Goal: Book appointment/travel/reservation

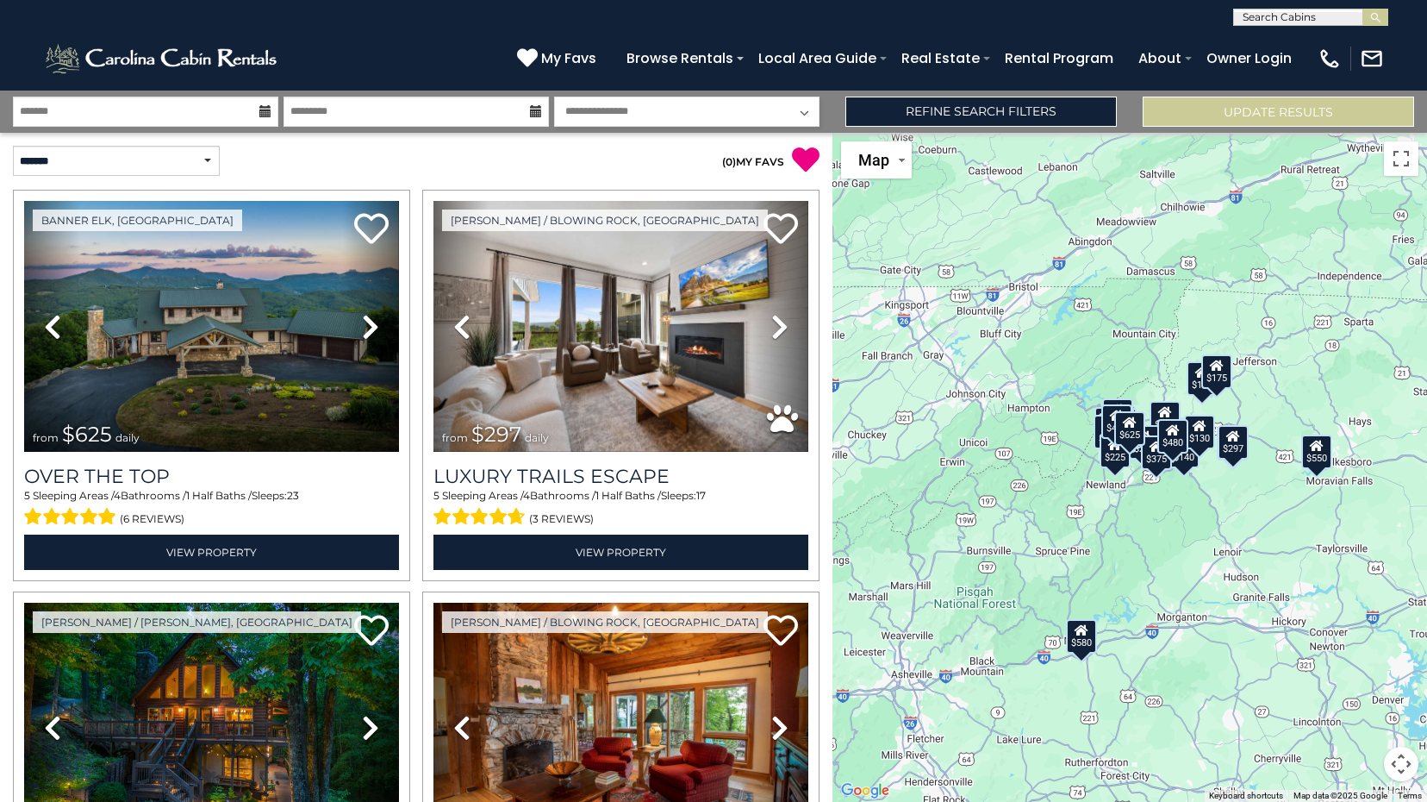
click at [1269, 433] on div "$625 $297 $175 $165 $300 $580 $290 $424 $395 $270 $185 $265 $230 $550 $349 $230…" at bounding box center [1130, 467] width 595 height 669
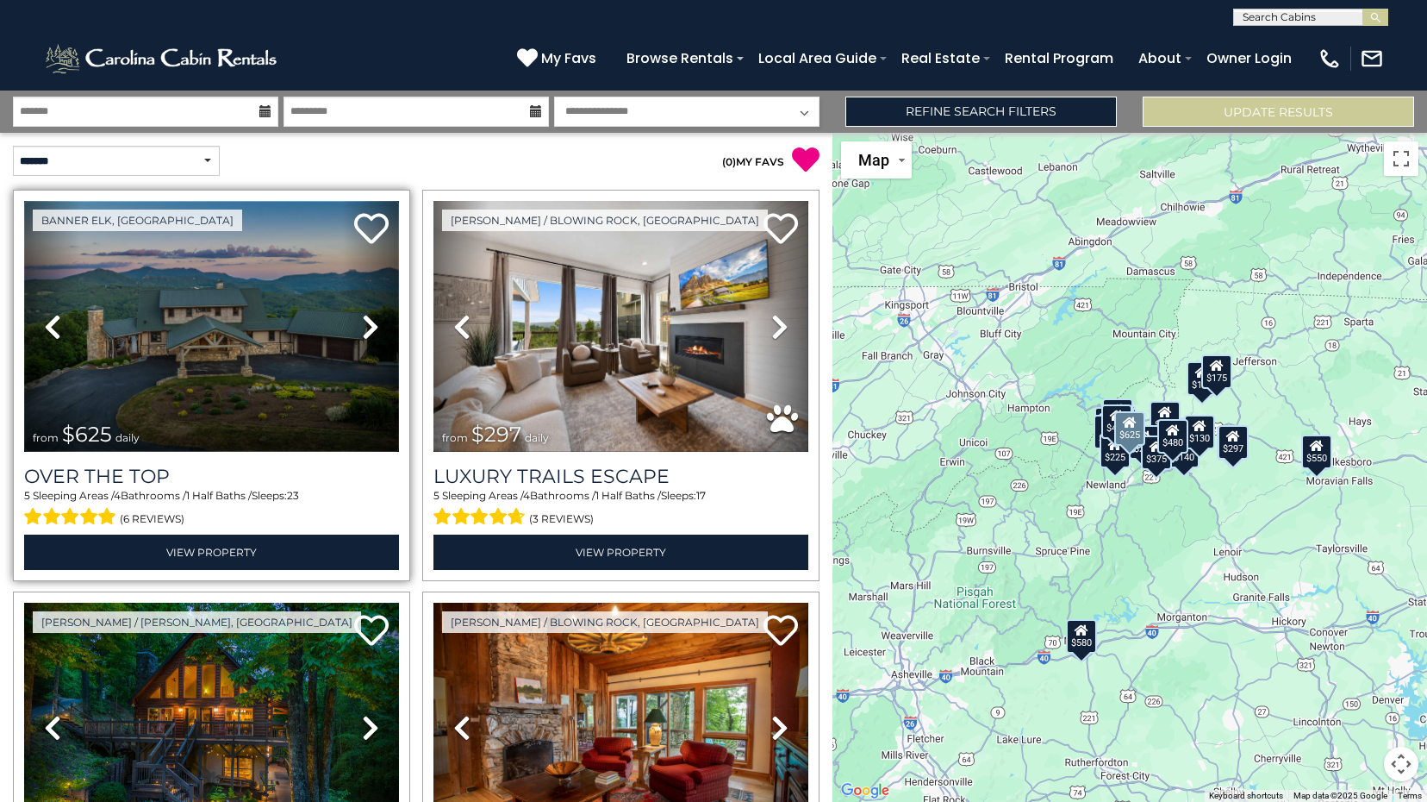
click at [198, 341] on img at bounding box center [211, 326] width 375 height 251
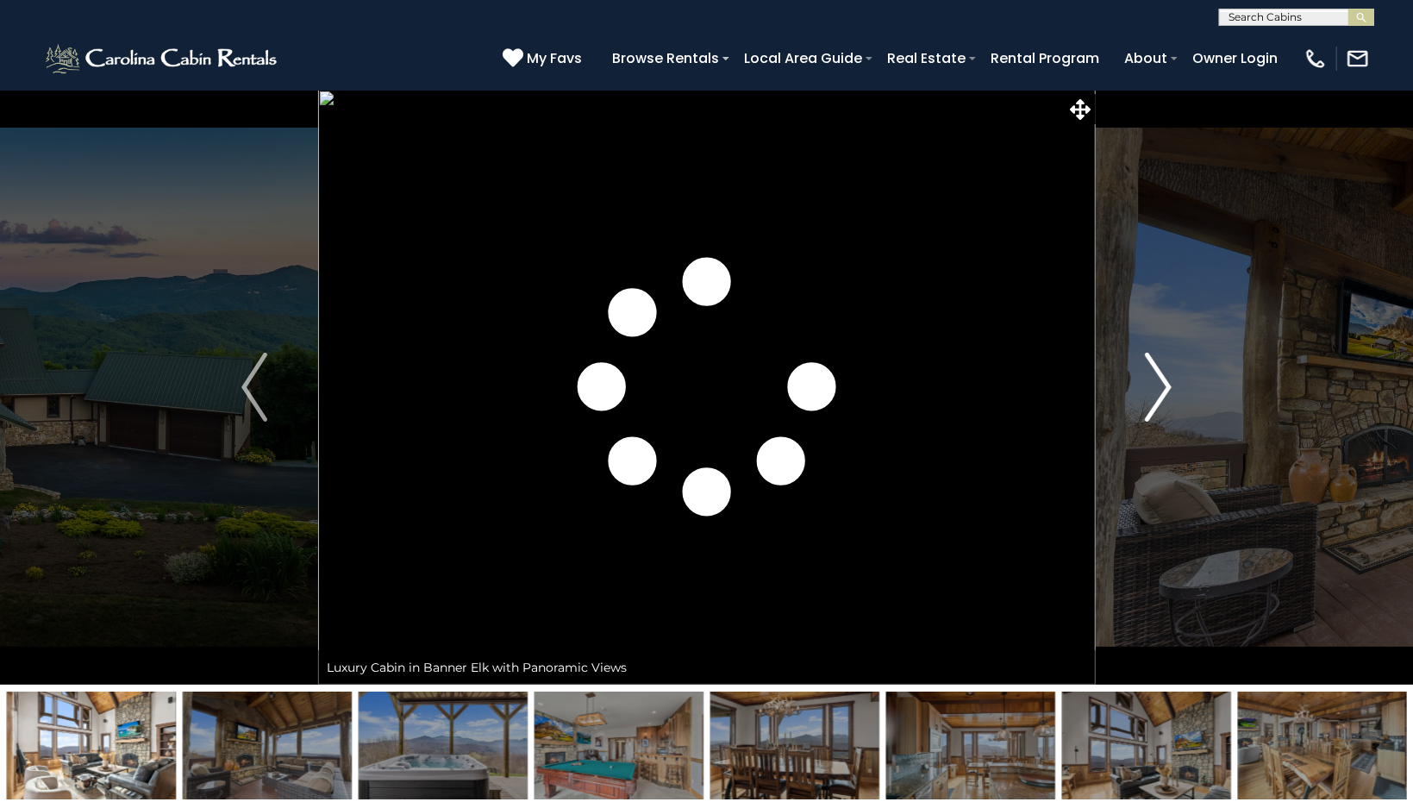
click at [1170, 389] on img "Next" at bounding box center [1158, 386] width 26 height 69
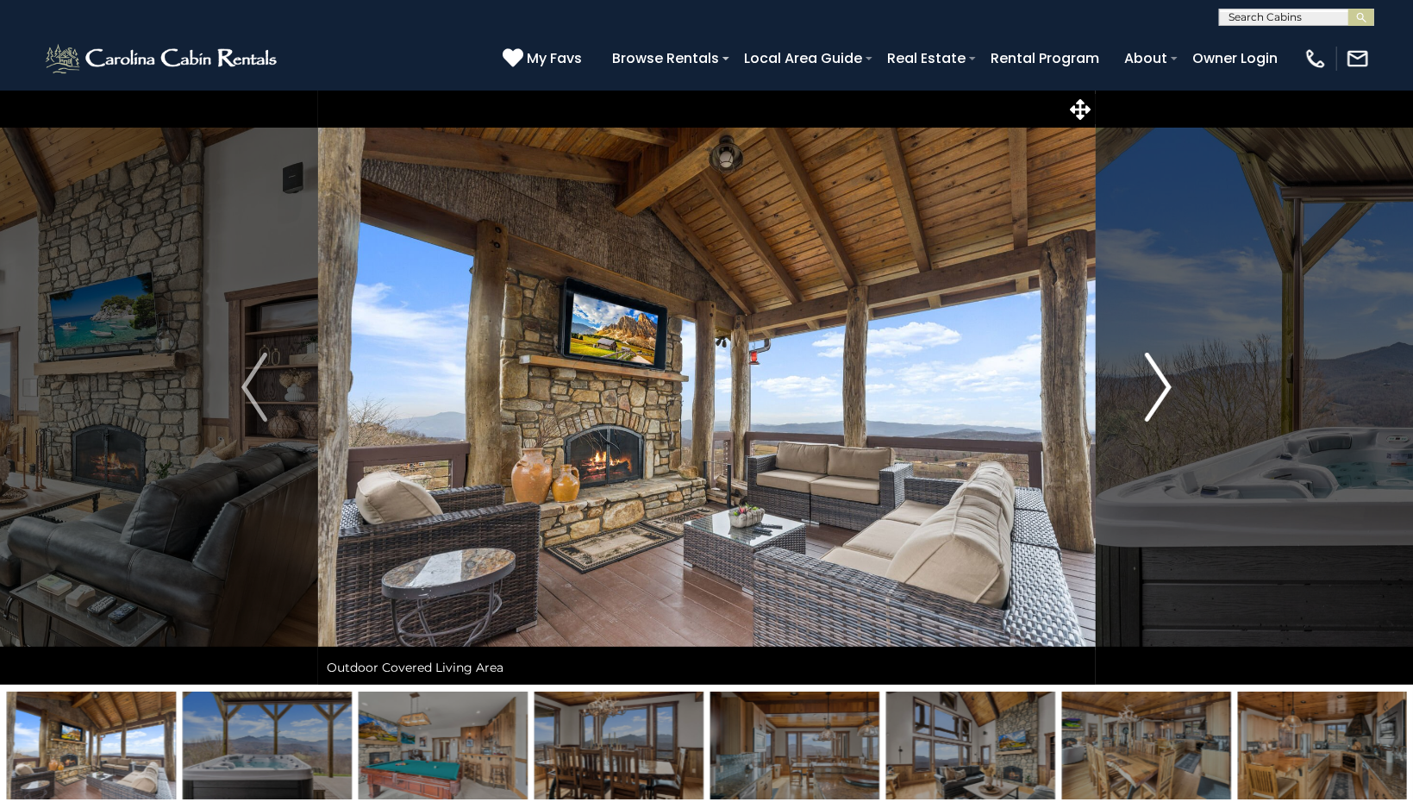
click at [1170, 389] on img "Next" at bounding box center [1158, 386] width 26 height 69
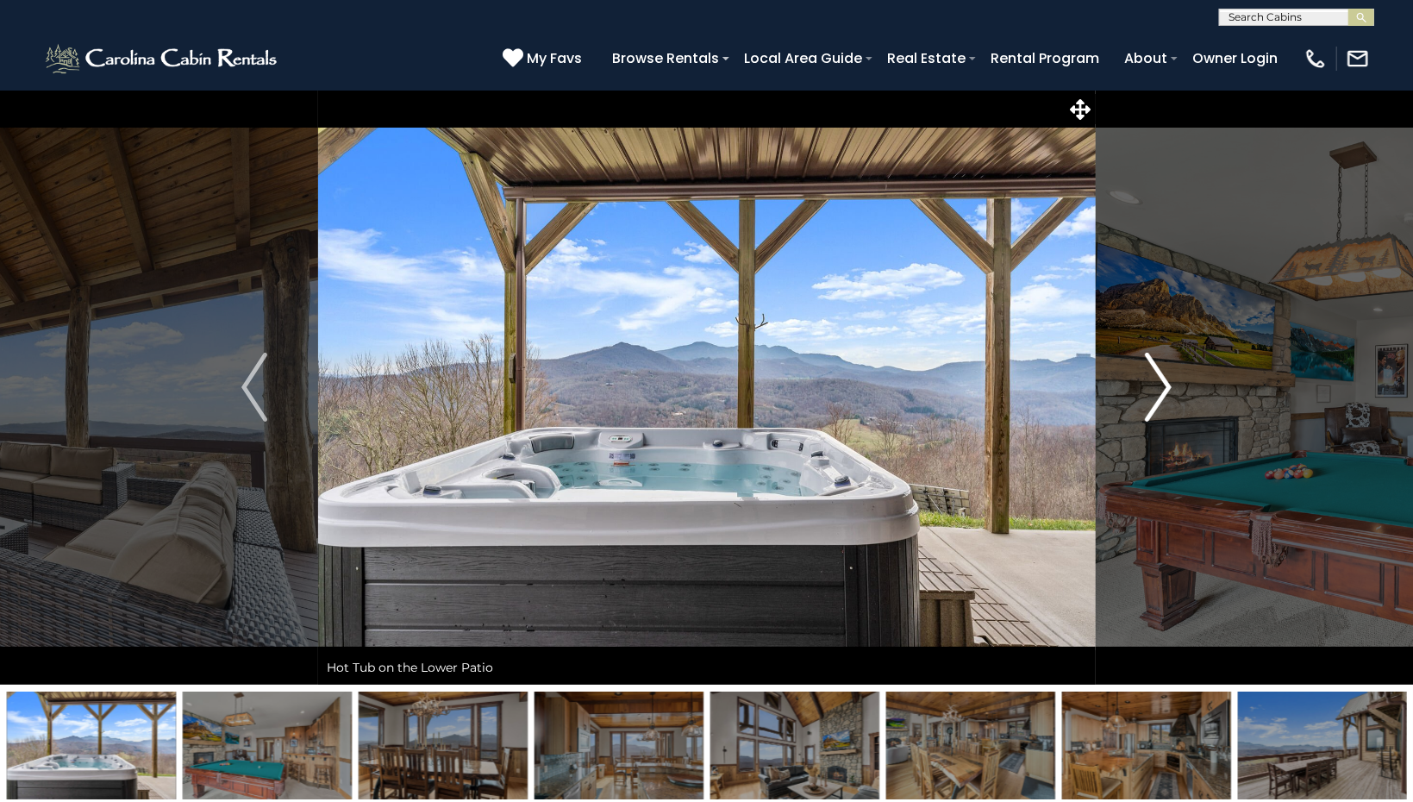
click at [1170, 389] on img "Next" at bounding box center [1158, 386] width 26 height 69
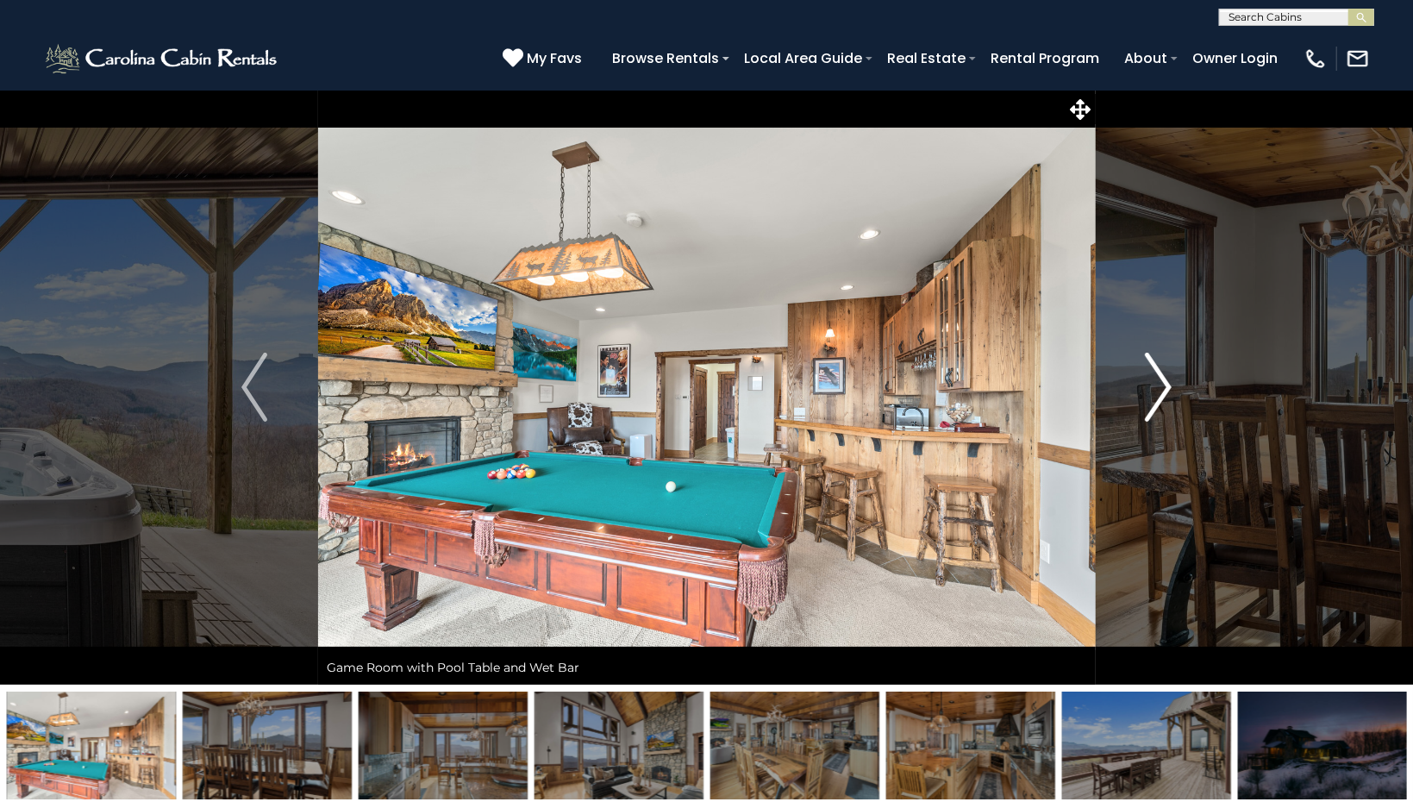
click at [1170, 389] on img "Next" at bounding box center [1158, 386] width 26 height 69
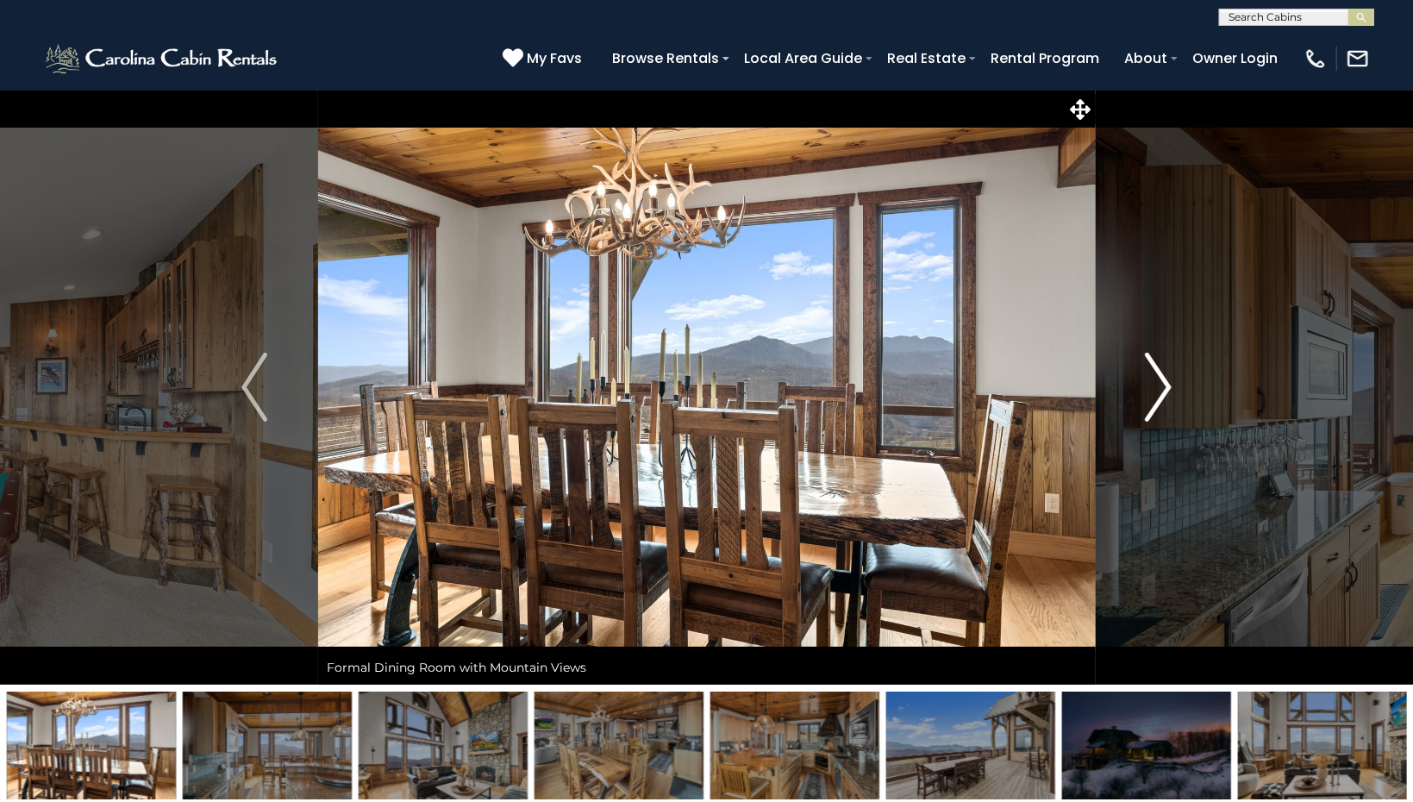
click at [1170, 389] on img "Next" at bounding box center [1158, 386] width 26 height 69
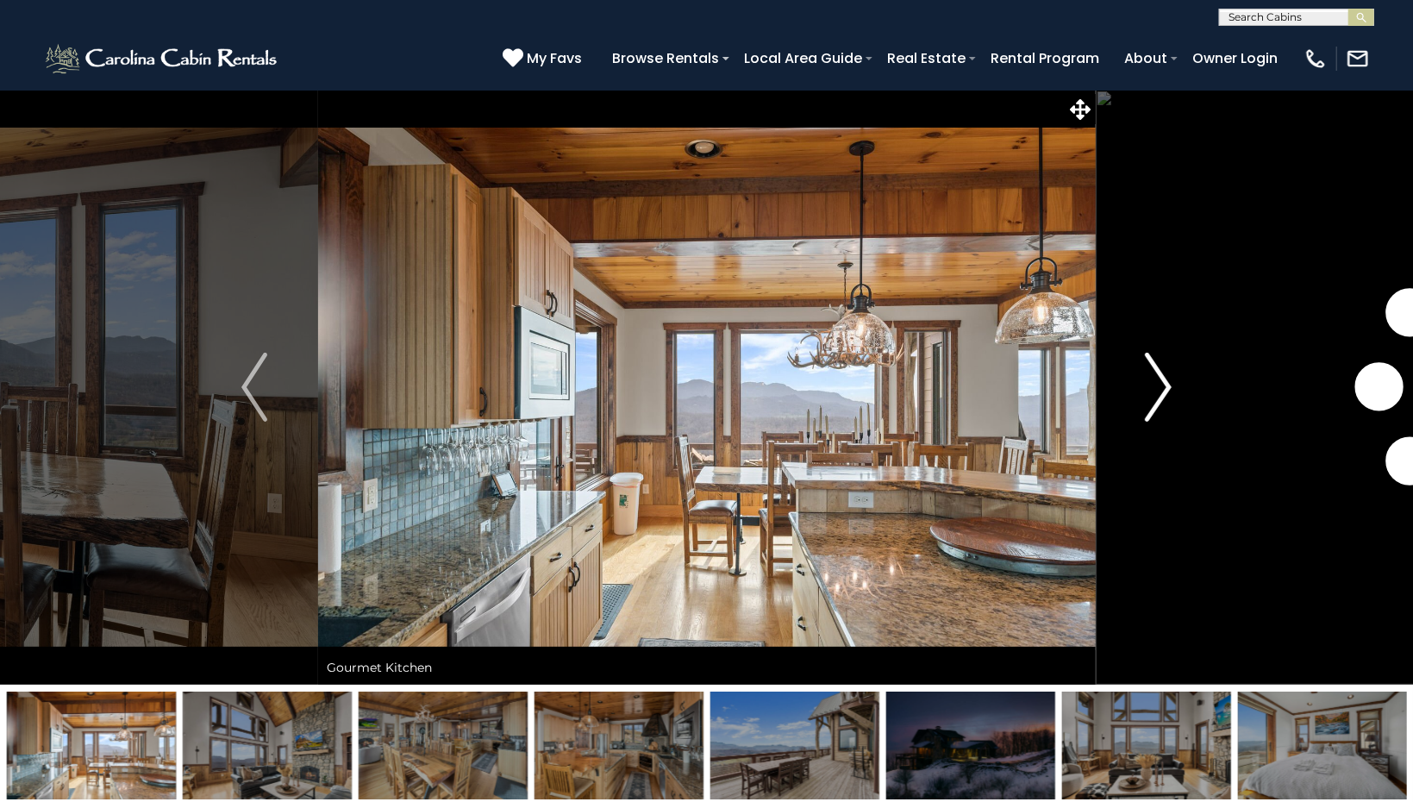
click at [1170, 389] on img "Next" at bounding box center [1158, 386] width 26 height 69
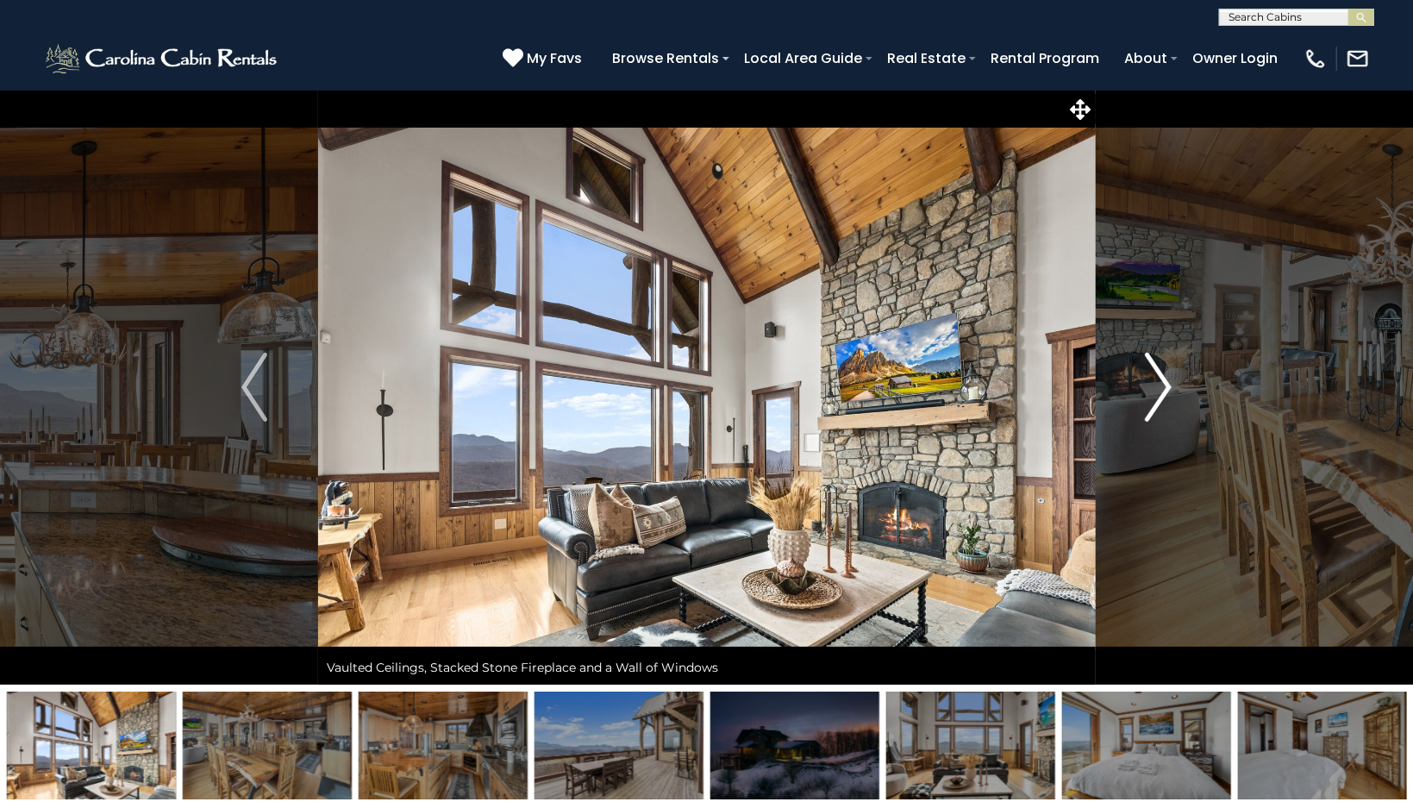
click at [1170, 389] on img "Next" at bounding box center [1158, 386] width 26 height 69
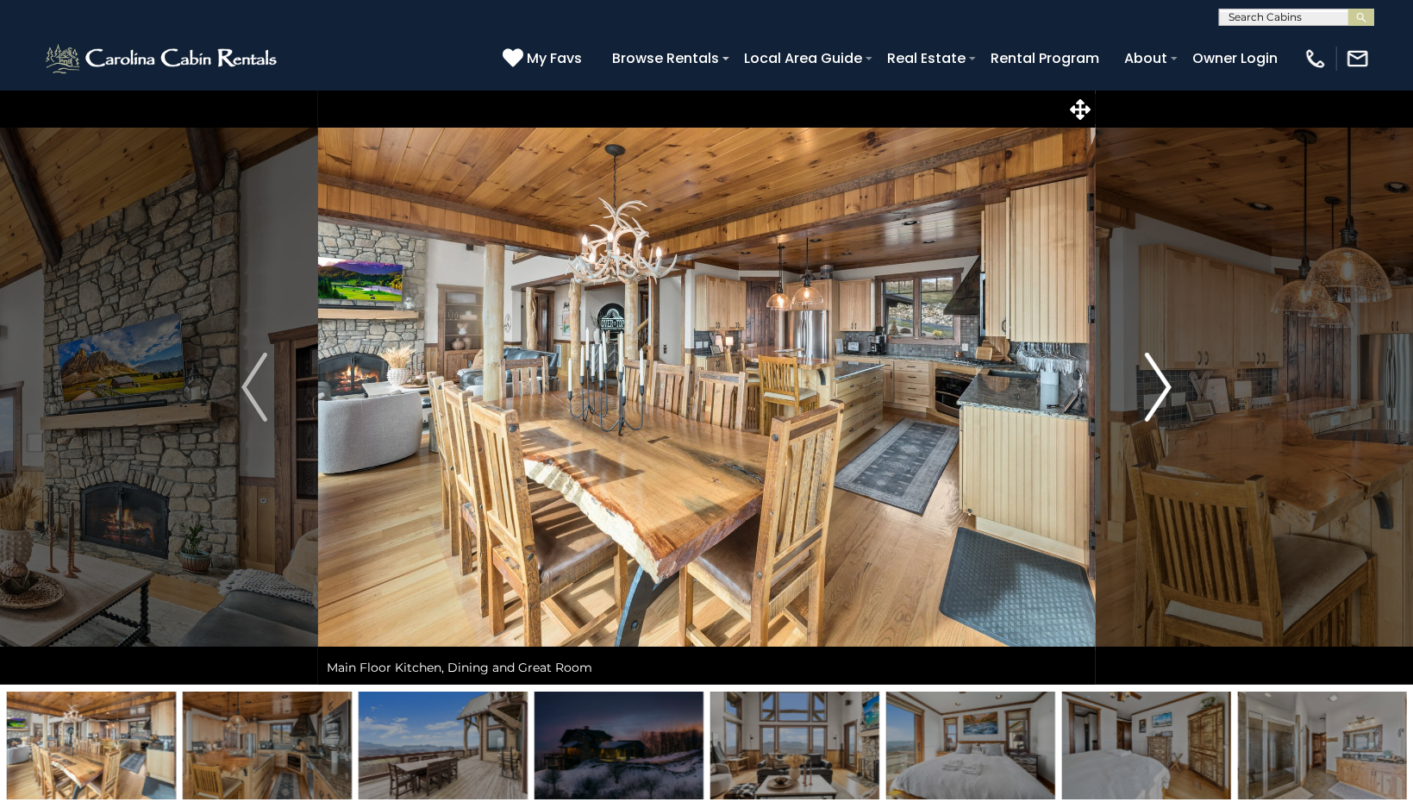
click at [1170, 389] on img "Next" at bounding box center [1158, 386] width 26 height 69
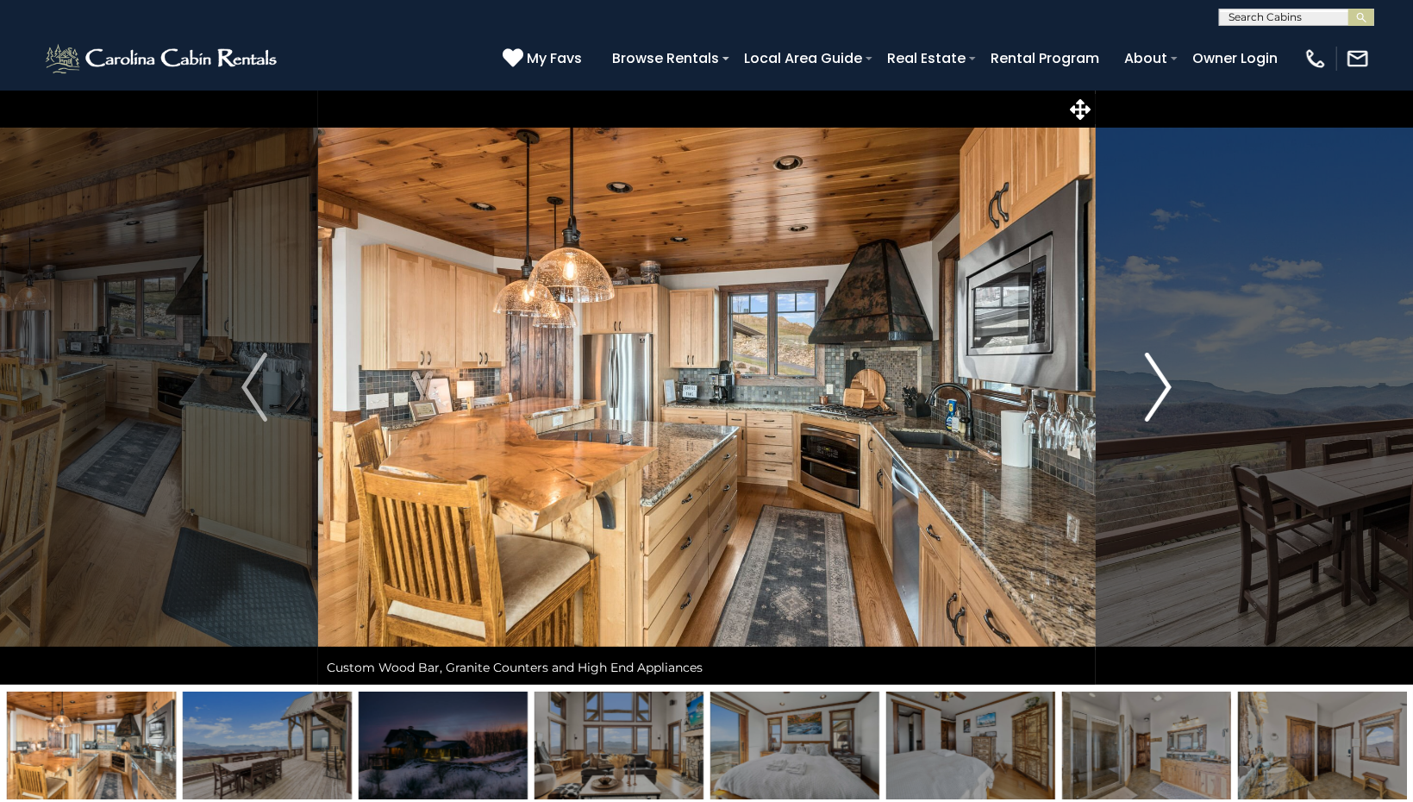
click at [1170, 389] on img "Next" at bounding box center [1158, 386] width 26 height 69
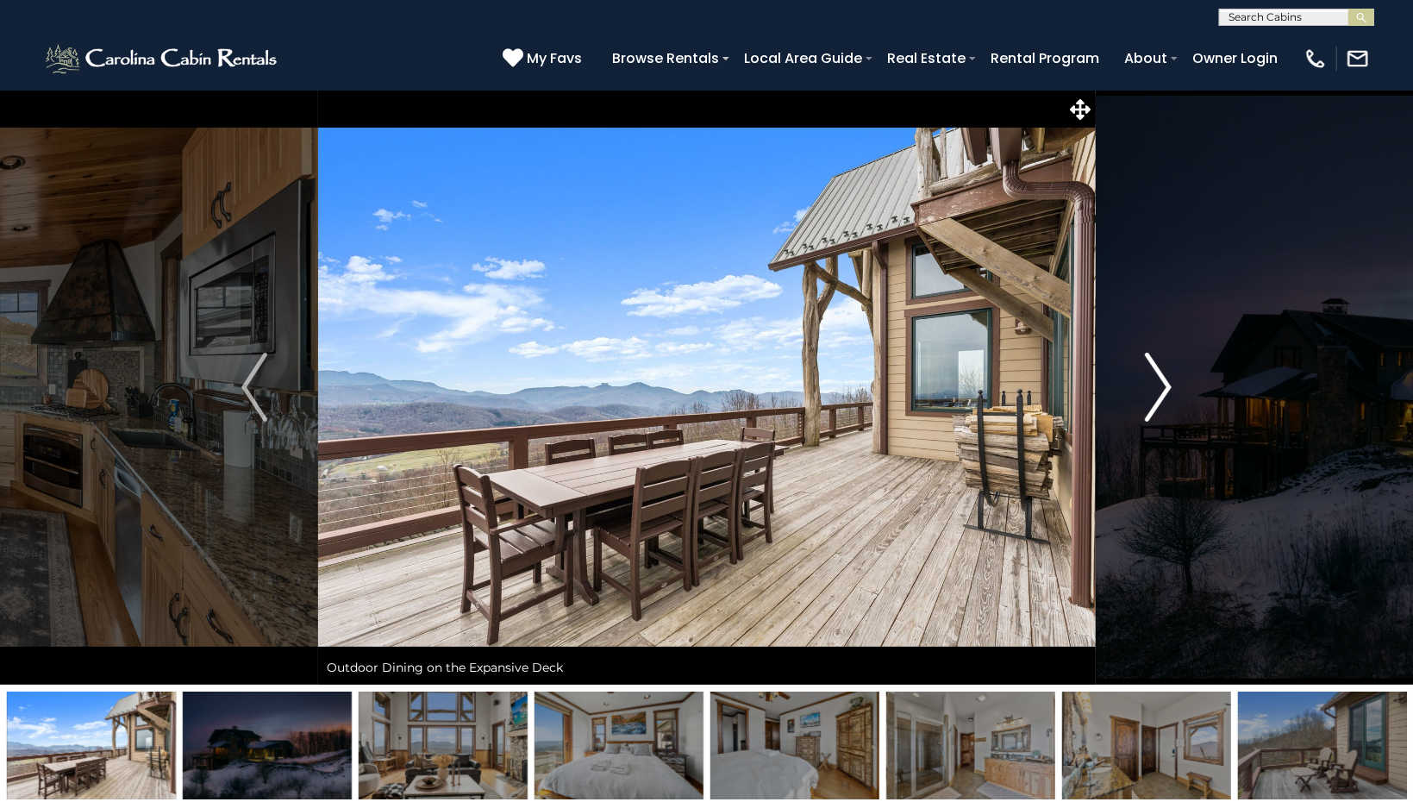
click at [1170, 389] on img "Next" at bounding box center [1158, 386] width 26 height 69
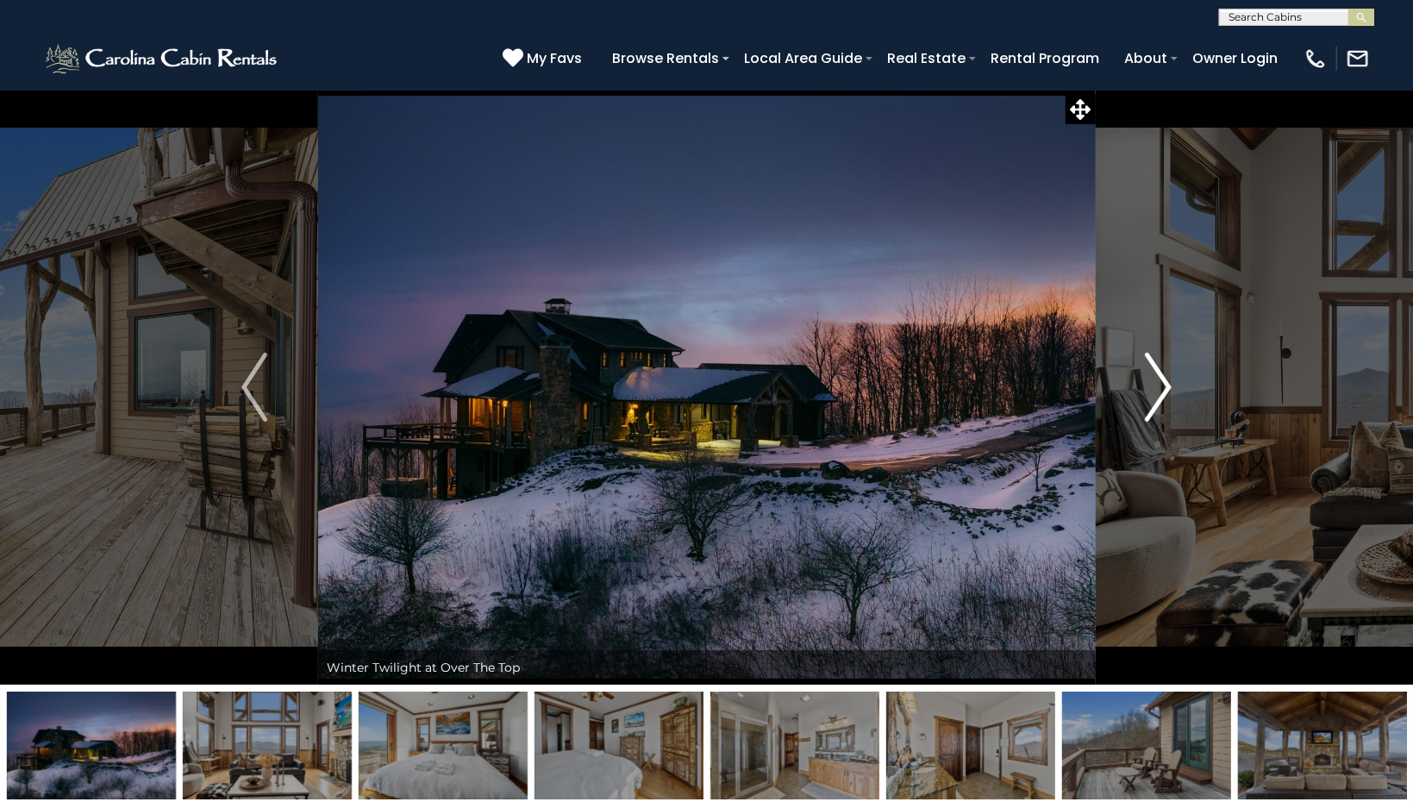
click at [1170, 389] on img "Next" at bounding box center [1158, 386] width 26 height 69
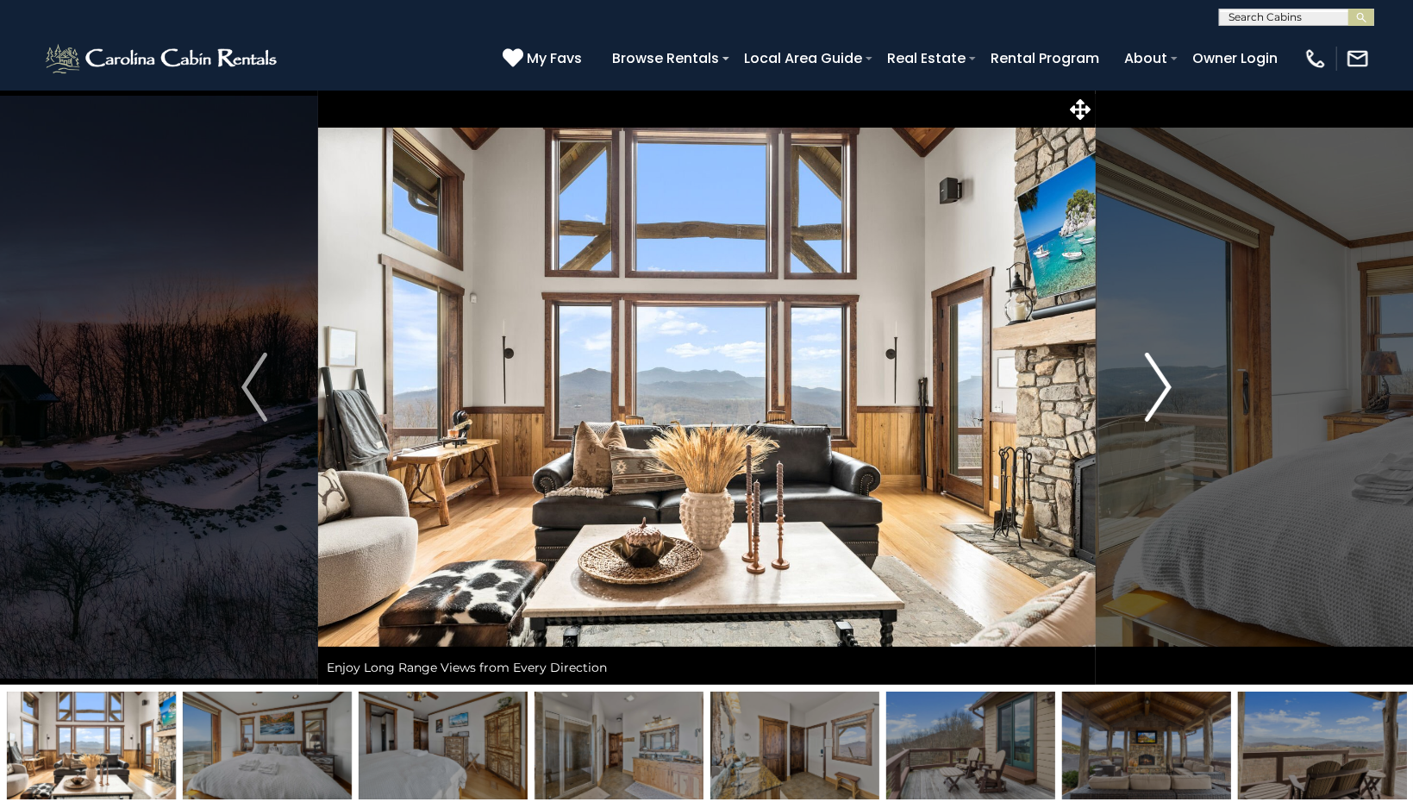
click at [1166, 399] on img "Next" at bounding box center [1158, 386] width 26 height 69
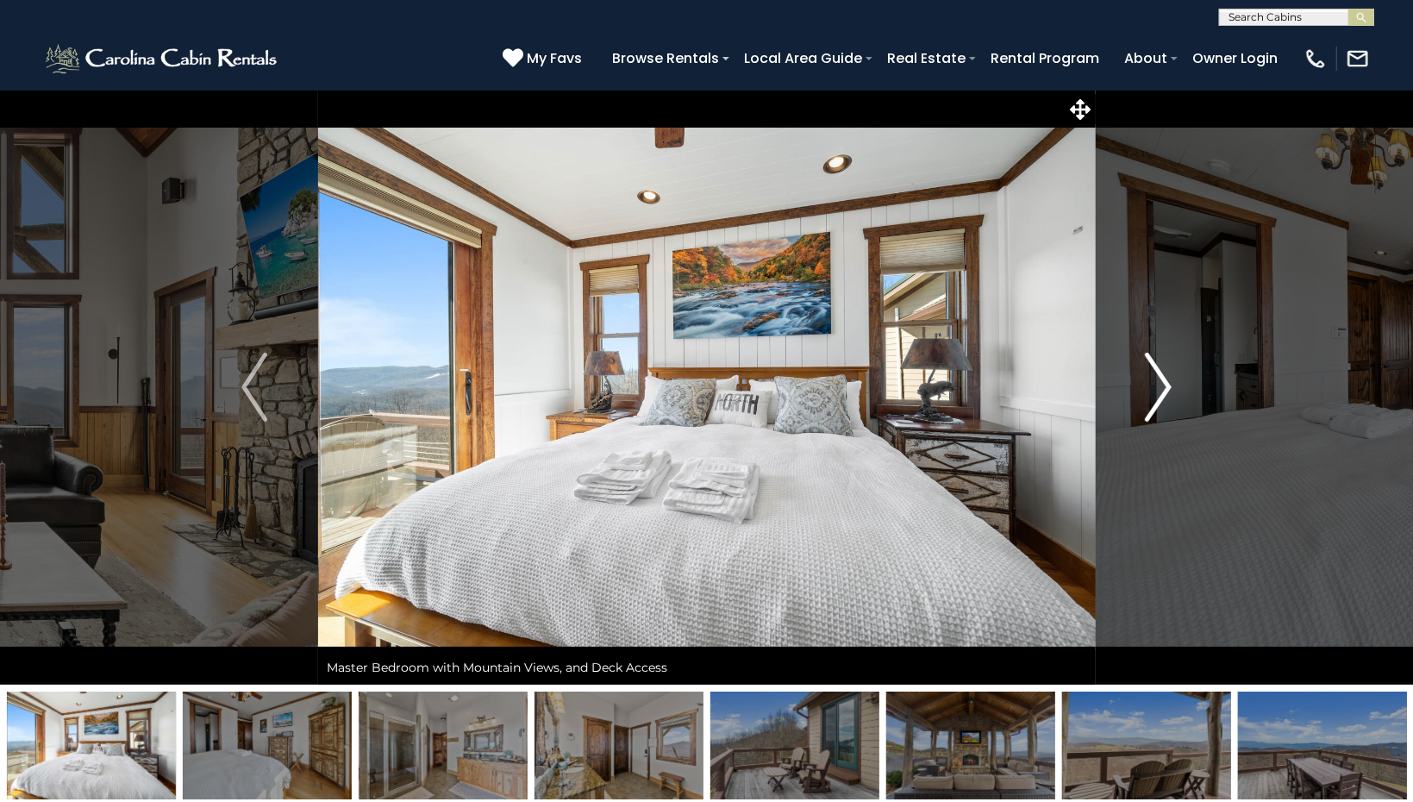
click at [1166, 399] on img "Next" at bounding box center [1158, 386] width 26 height 69
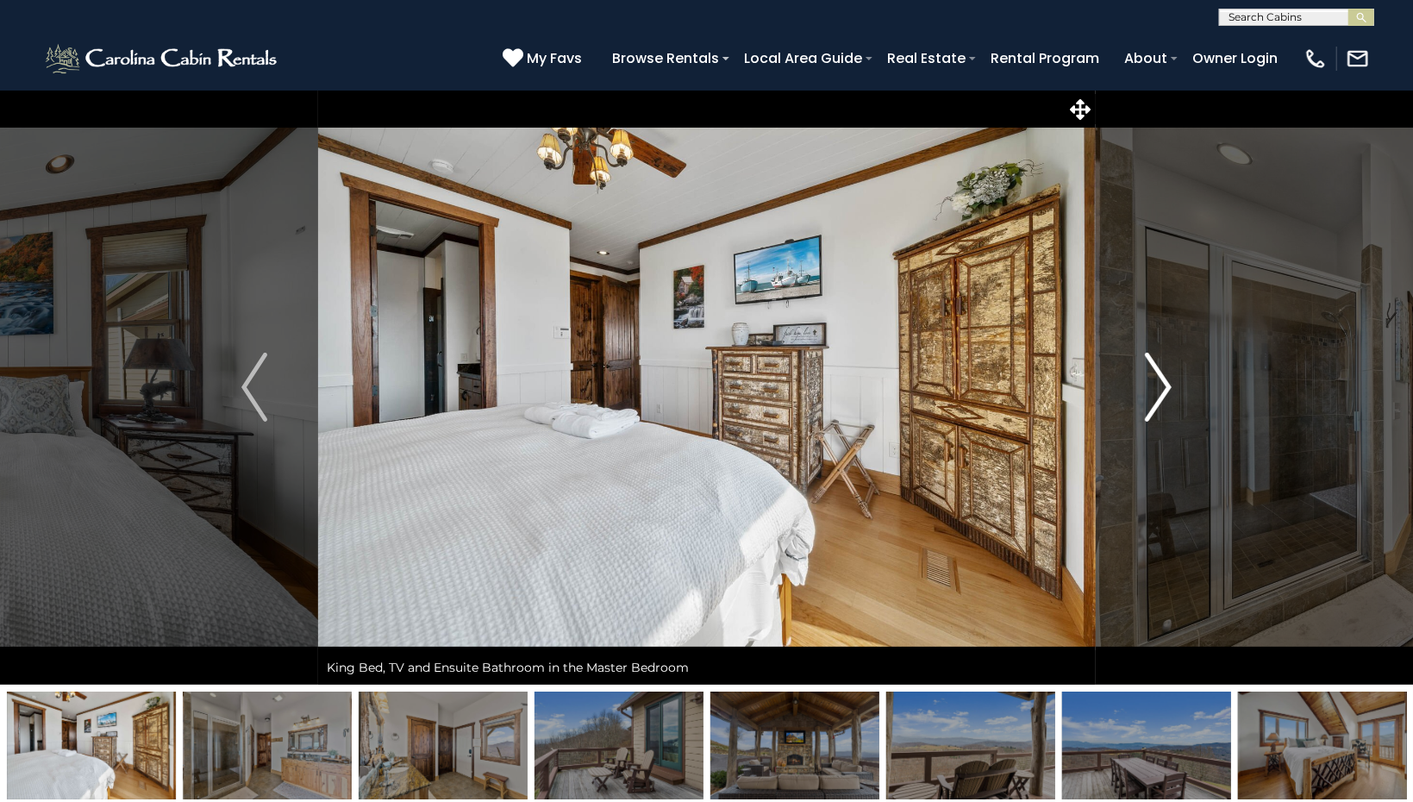
click at [1166, 399] on img "Next" at bounding box center [1158, 386] width 26 height 69
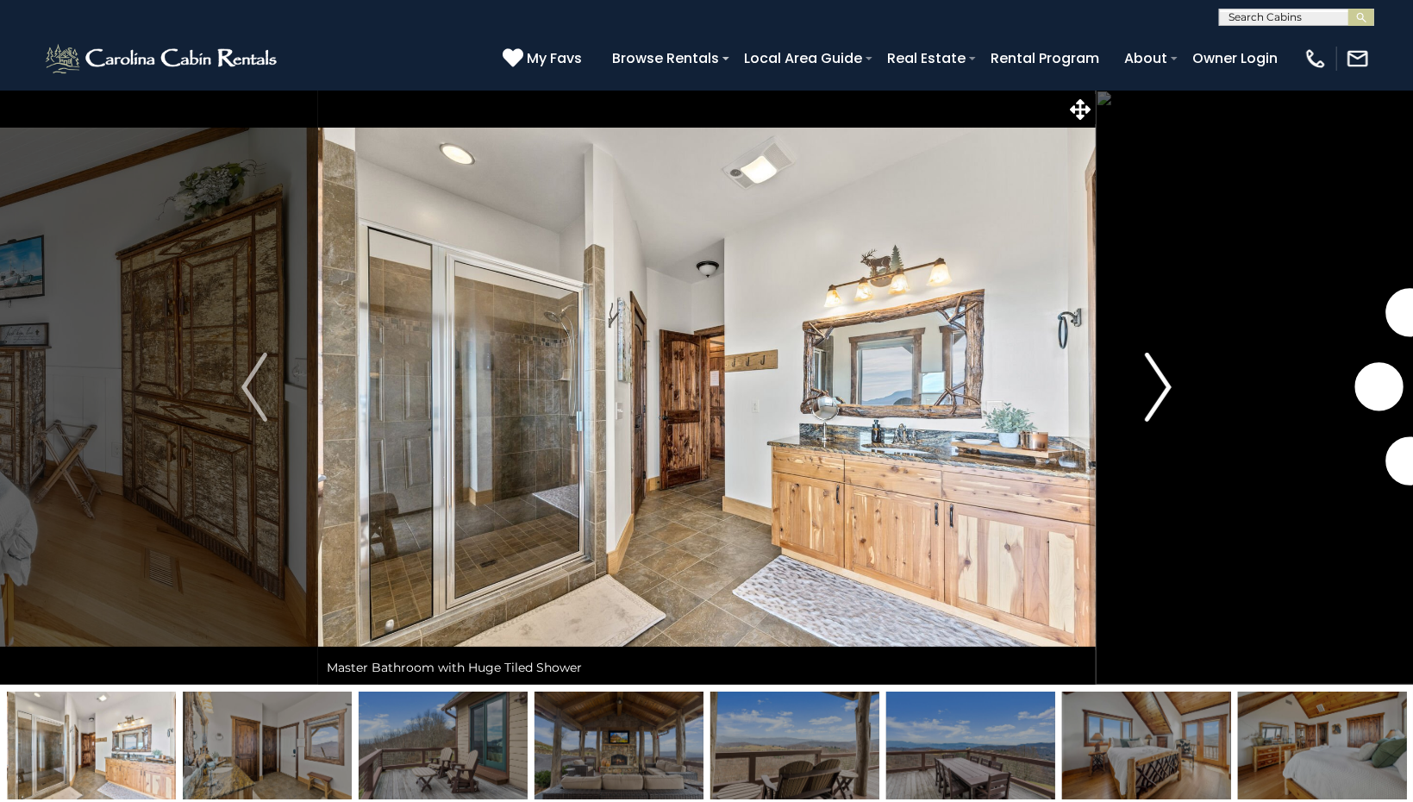
click at [1166, 399] on img "Next" at bounding box center [1158, 386] width 26 height 69
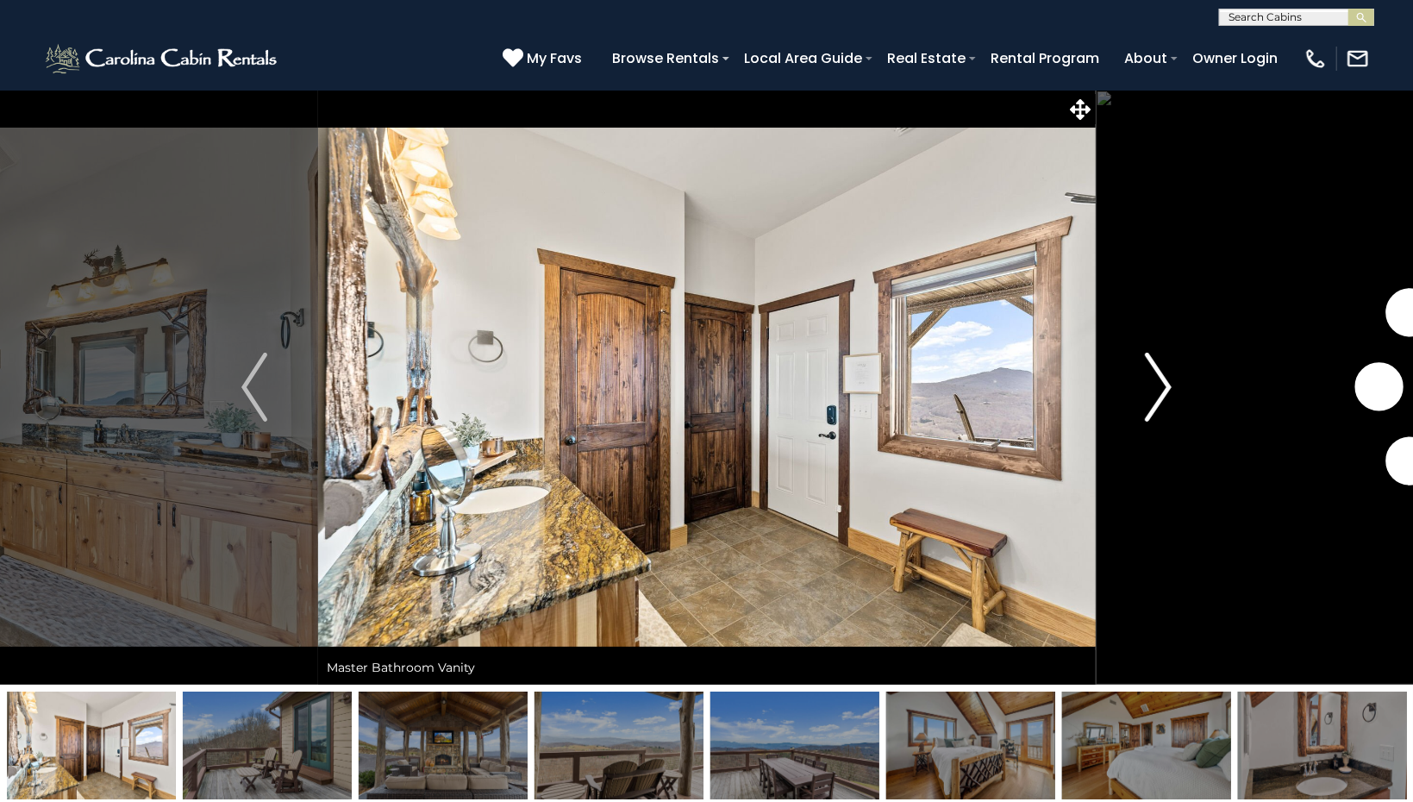
click at [1166, 399] on img "Next" at bounding box center [1158, 386] width 26 height 69
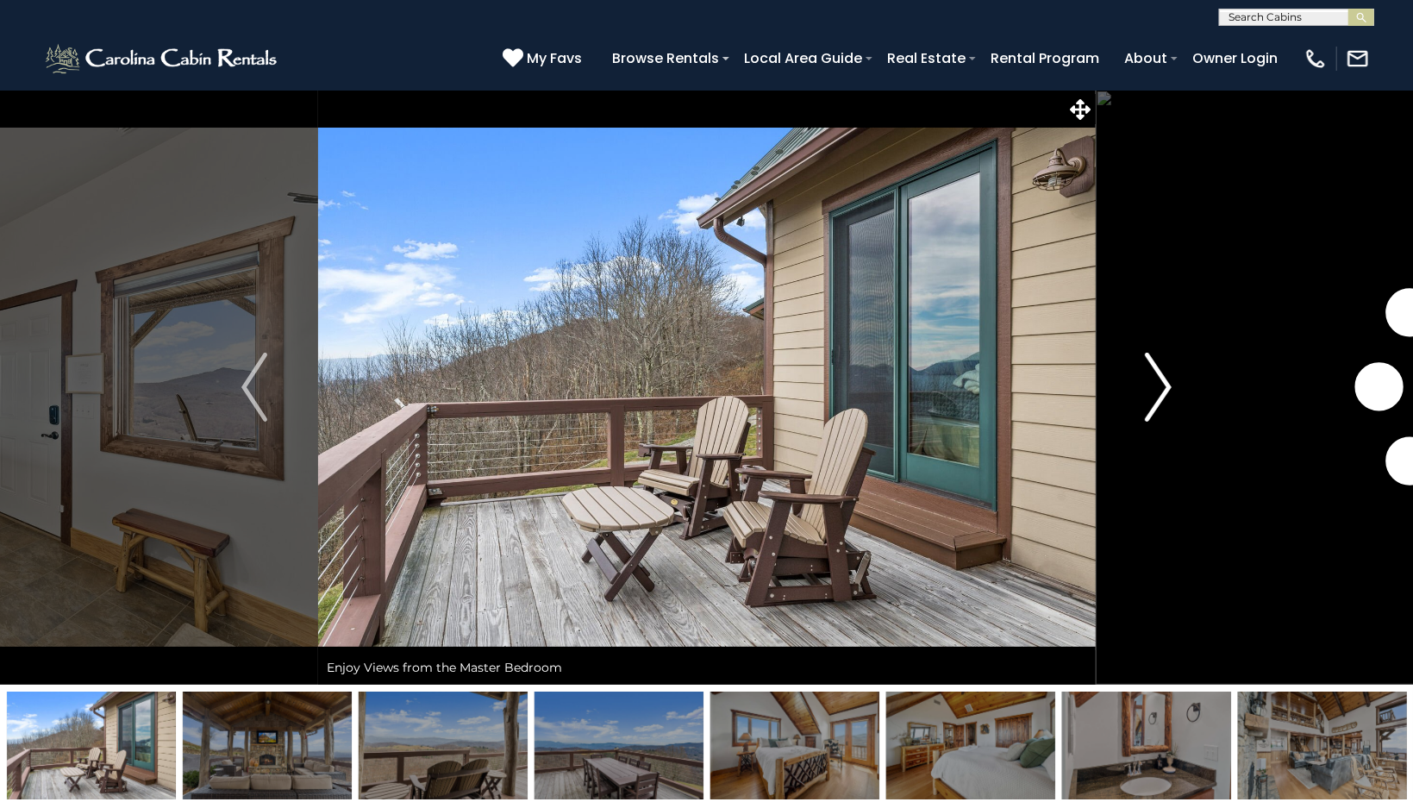
click at [1166, 399] on img "Next" at bounding box center [1158, 386] width 26 height 69
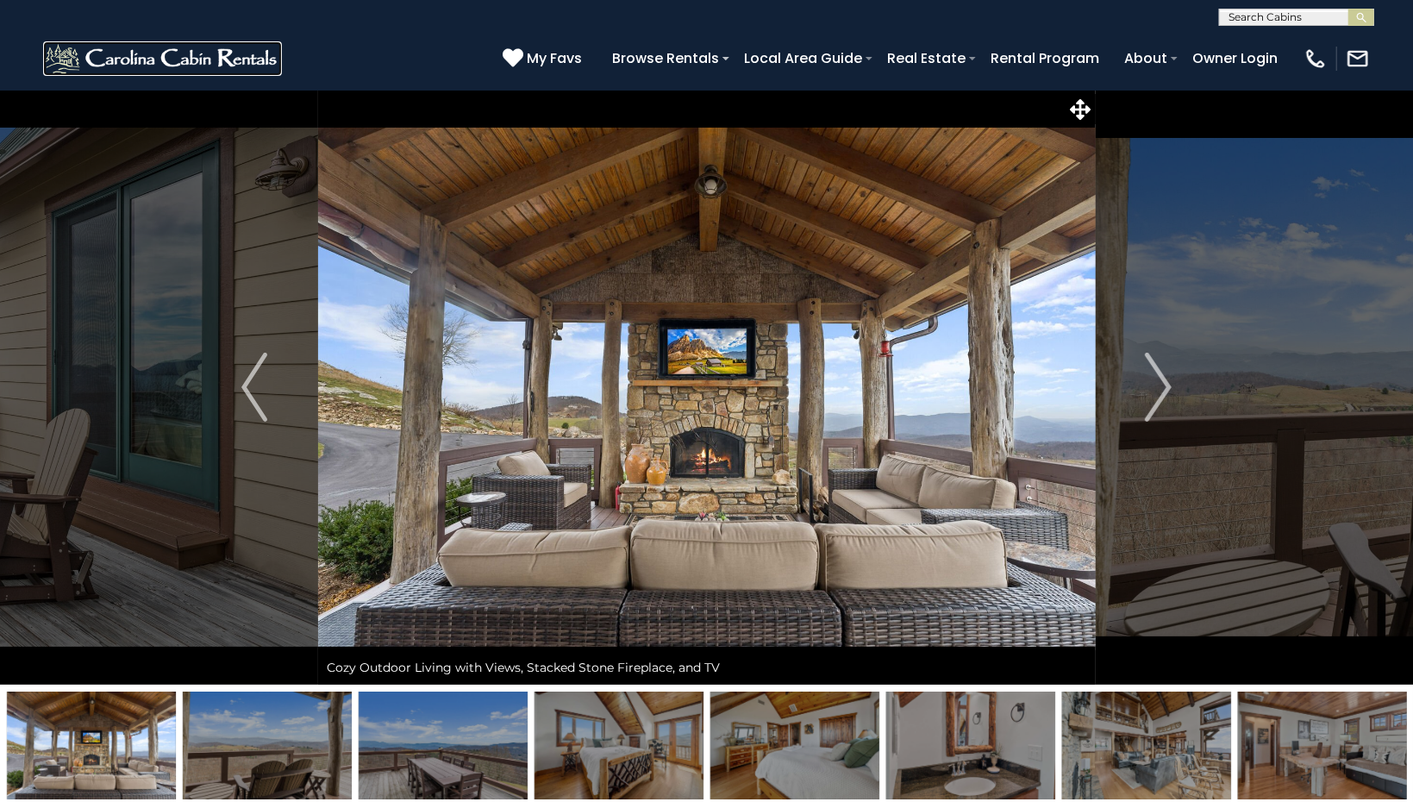
click at [182, 55] on img at bounding box center [162, 58] width 239 height 34
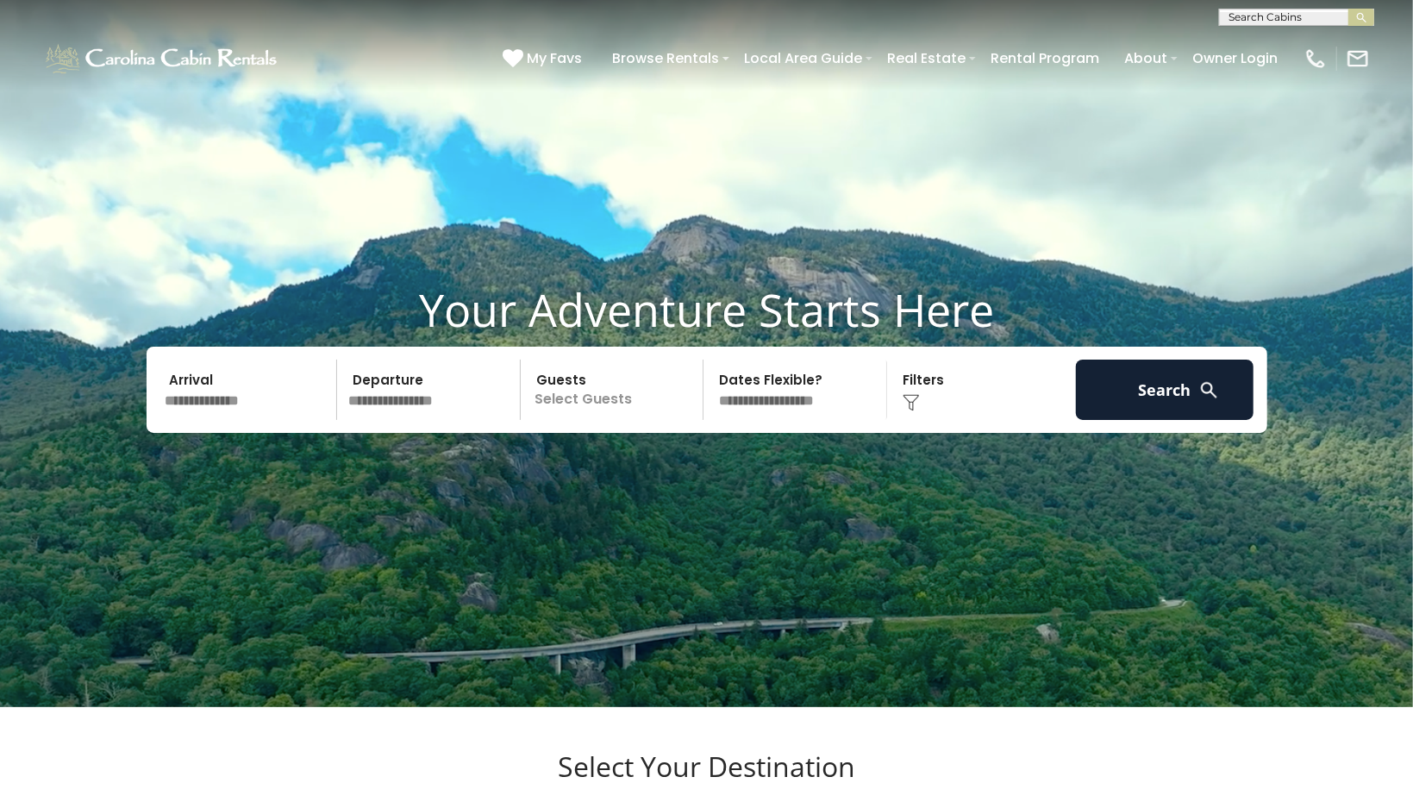
click at [188, 420] on input "text" at bounding box center [248, 389] width 178 height 60
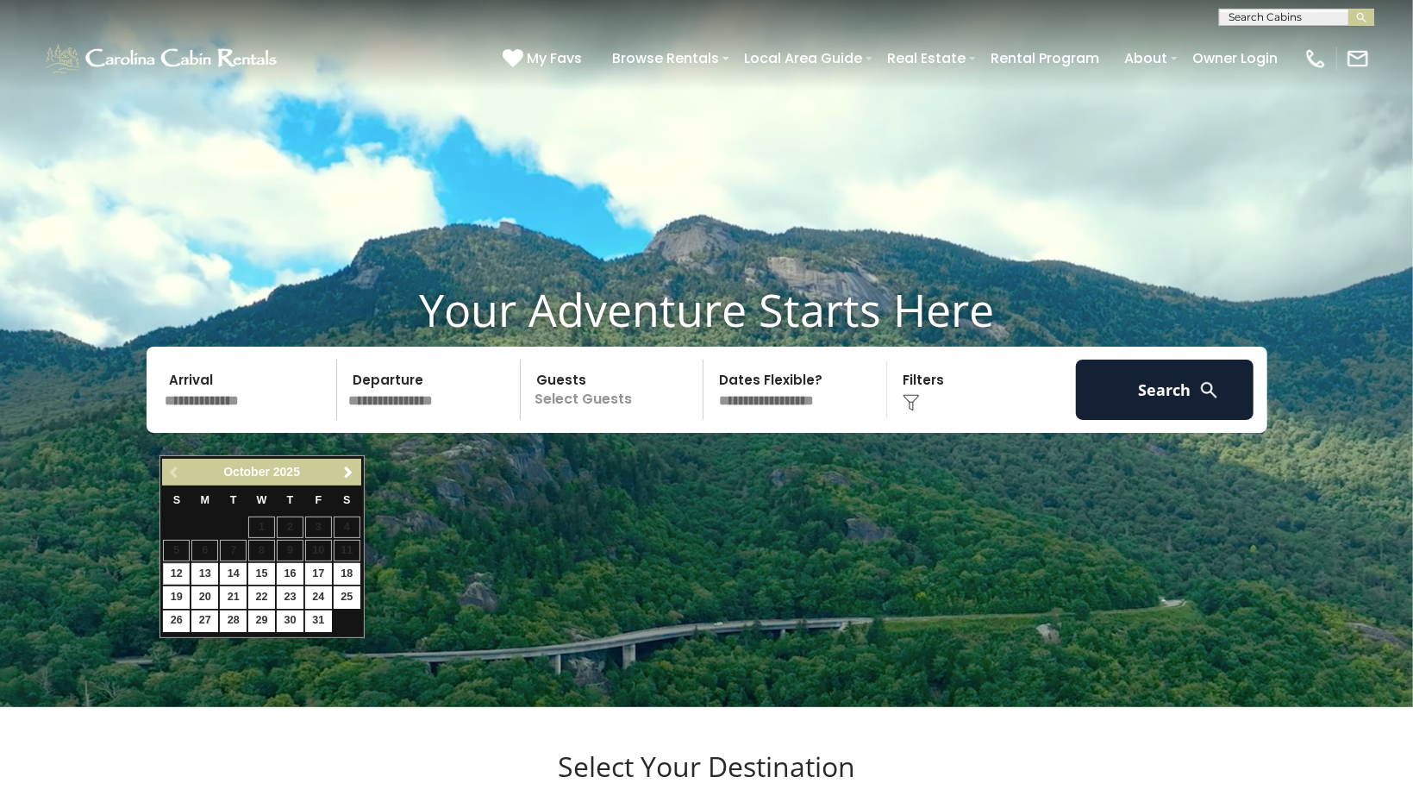
click at [188, 420] on input "text" at bounding box center [248, 389] width 178 height 60
click at [348, 469] on span "Next" at bounding box center [348, 472] width 14 height 14
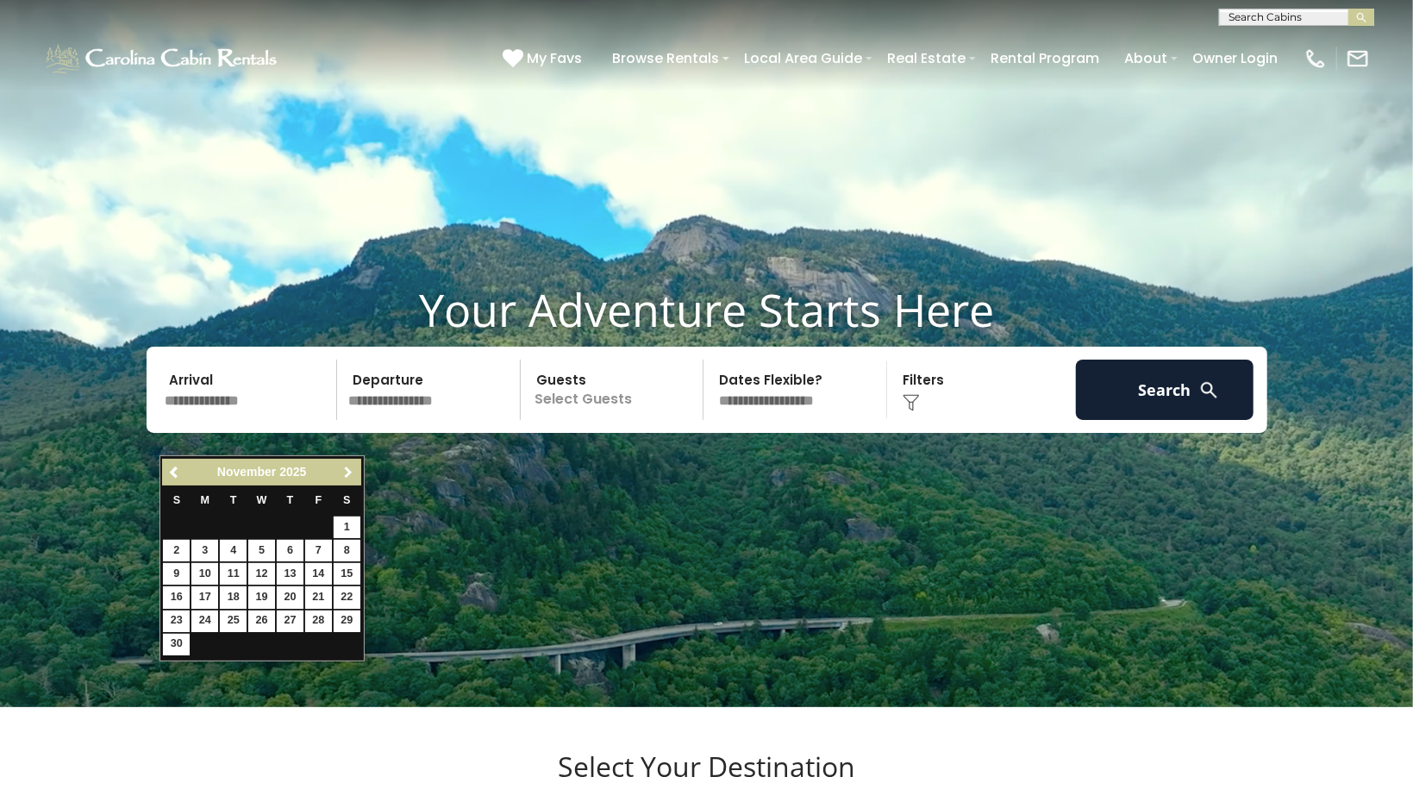
click at [348, 469] on span "Next" at bounding box center [348, 472] width 14 height 14
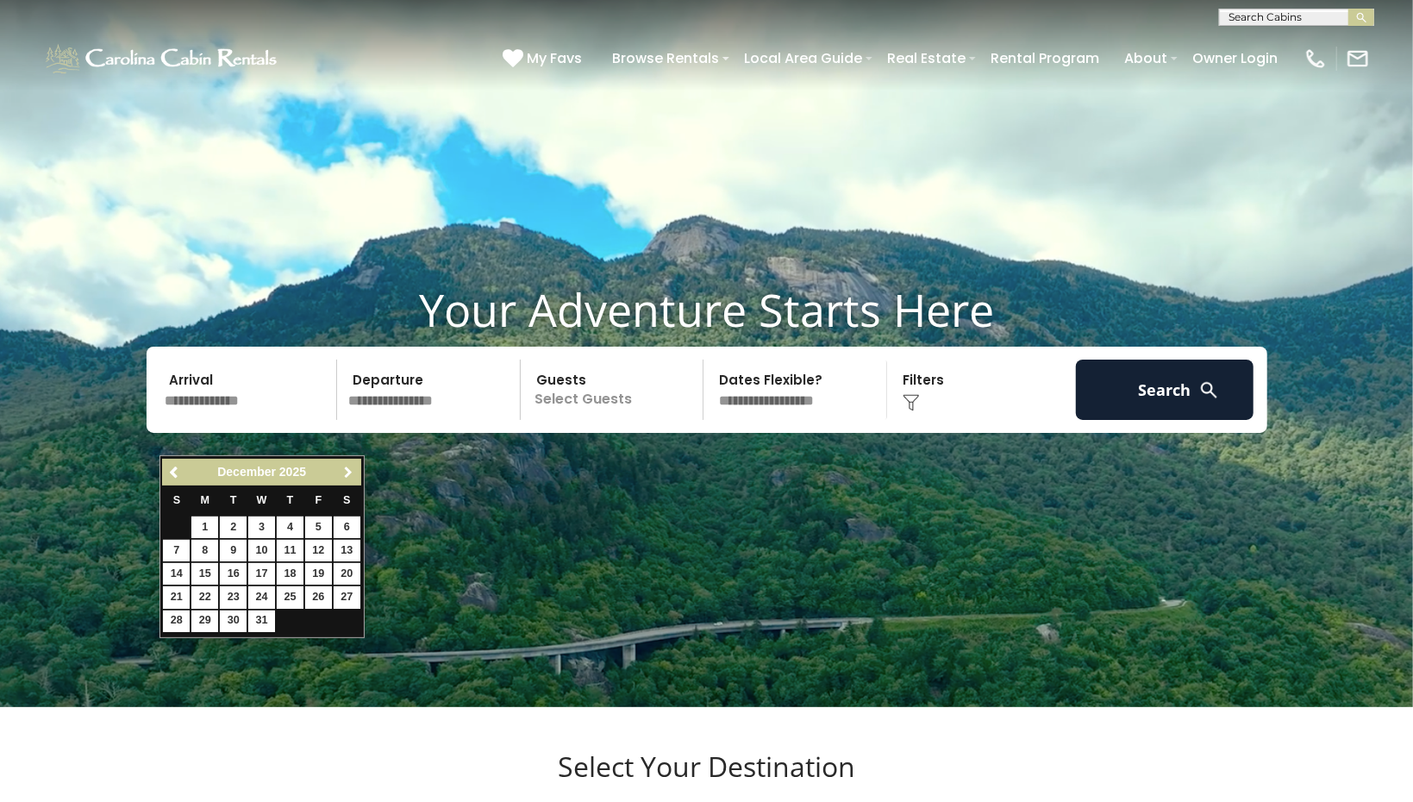
click at [348, 469] on span "Next" at bounding box center [348, 472] width 14 height 14
click at [295, 569] on link "19" at bounding box center [290, 574] width 27 height 22
type input "*******"
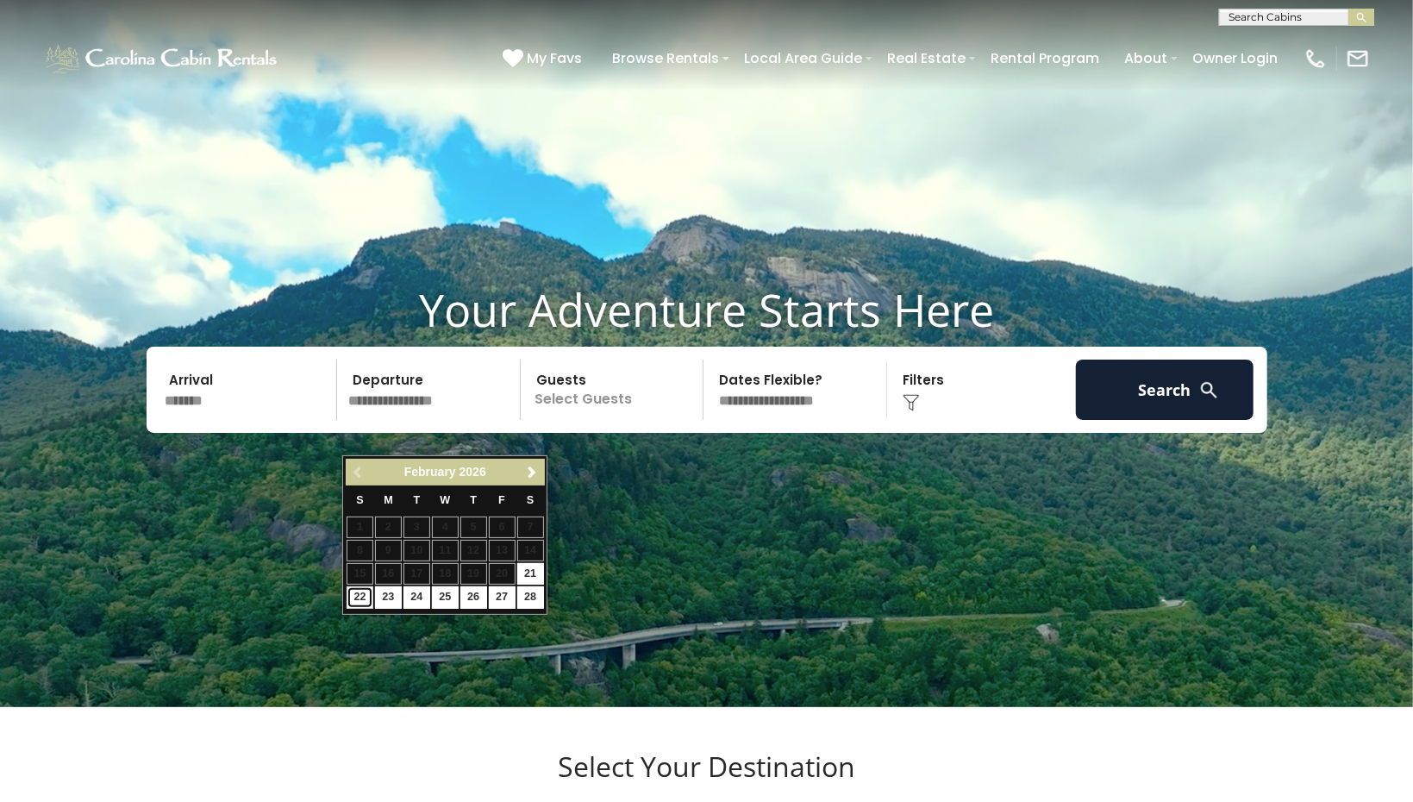
click at [364, 593] on link "22" at bounding box center [359, 597] width 27 height 22
type input "*******"
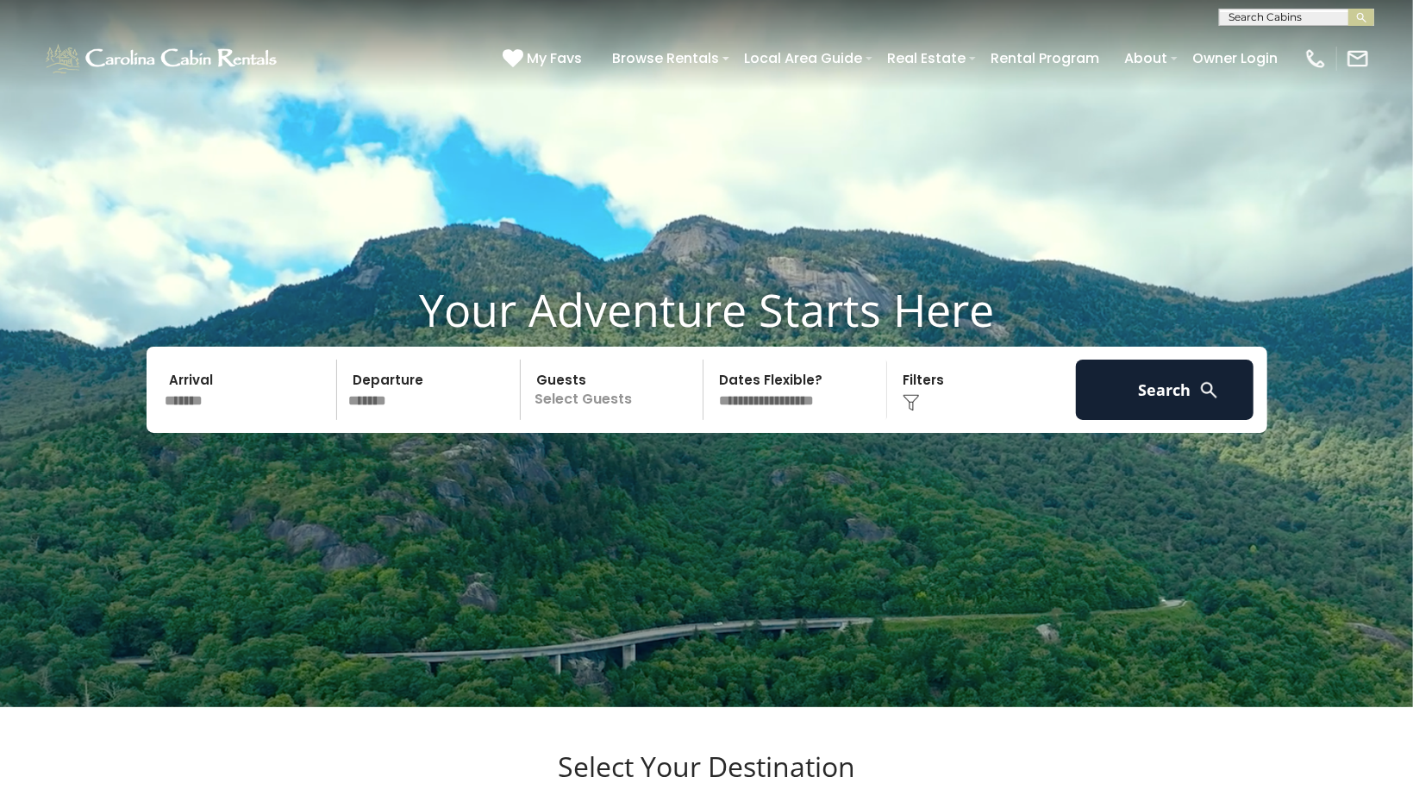
click at [596, 420] on p "Select Guests" at bounding box center [615, 389] width 178 height 60
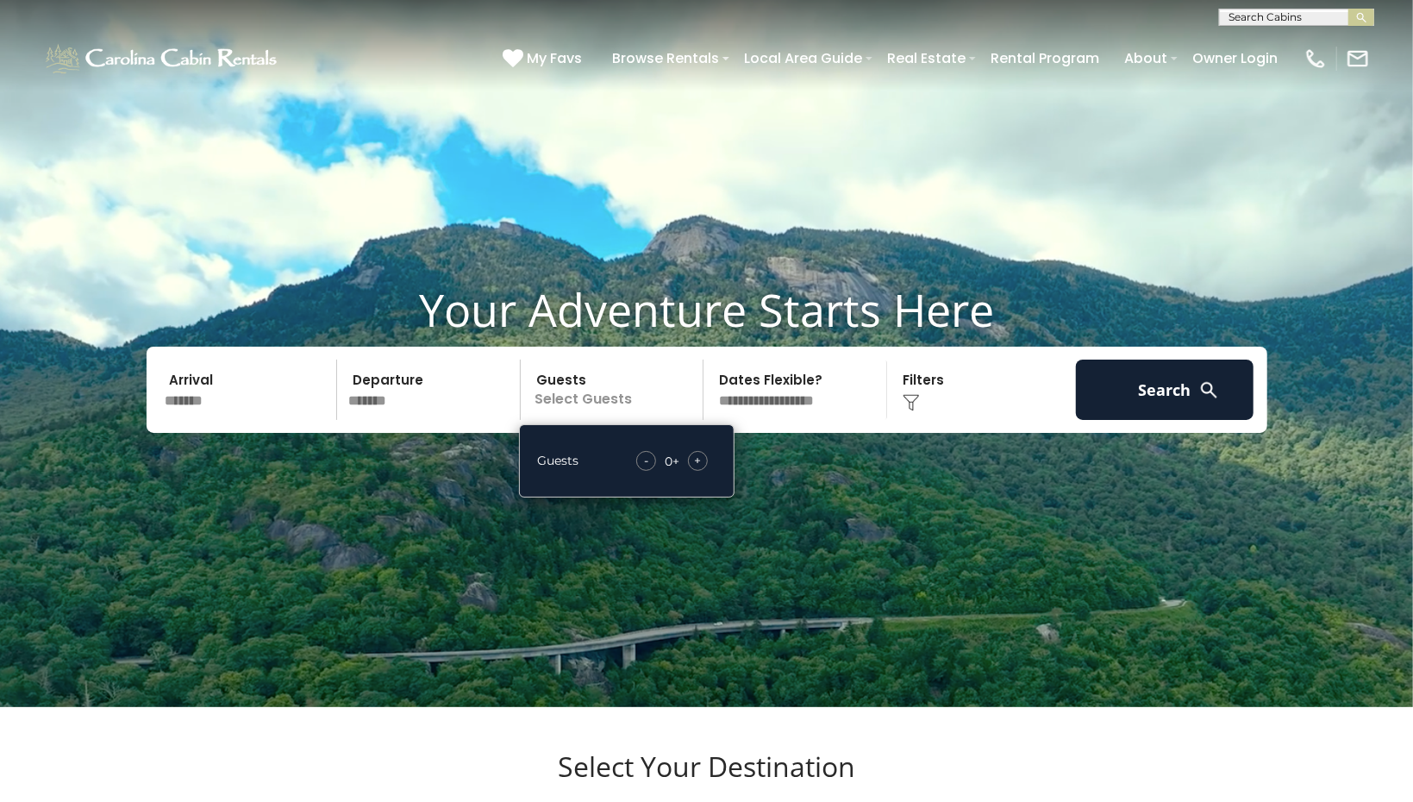
click at [700, 469] on span "+" at bounding box center [697, 460] width 7 height 17
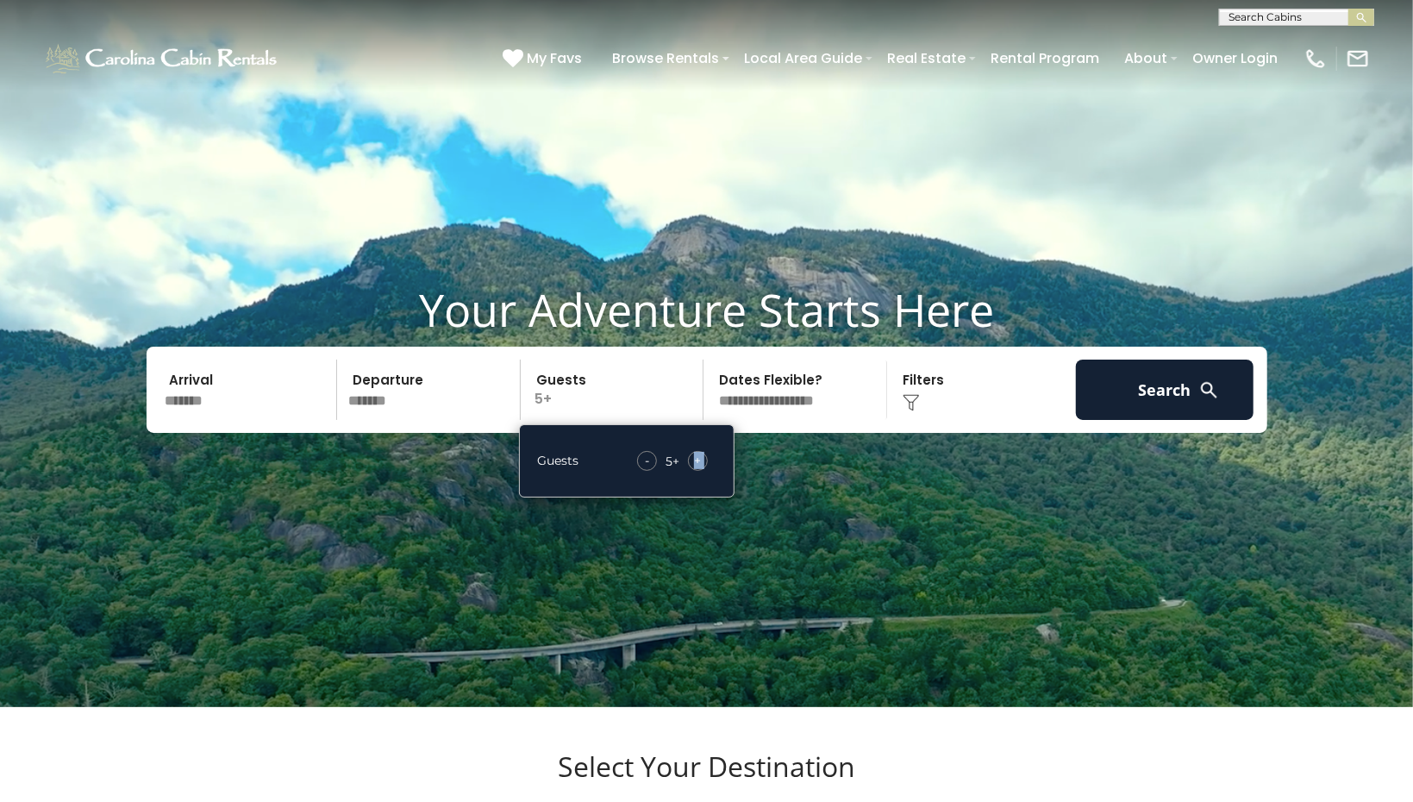
click at [700, 469] on span "+" at bounding box center [697, 460] width 7 height 17
click at [881, 458] on div "Your Adventure Starts Here Arrival ******* Departure ******* Guests 6+ Guests -…" at bounding box center [706, 371] width 1413 height 176
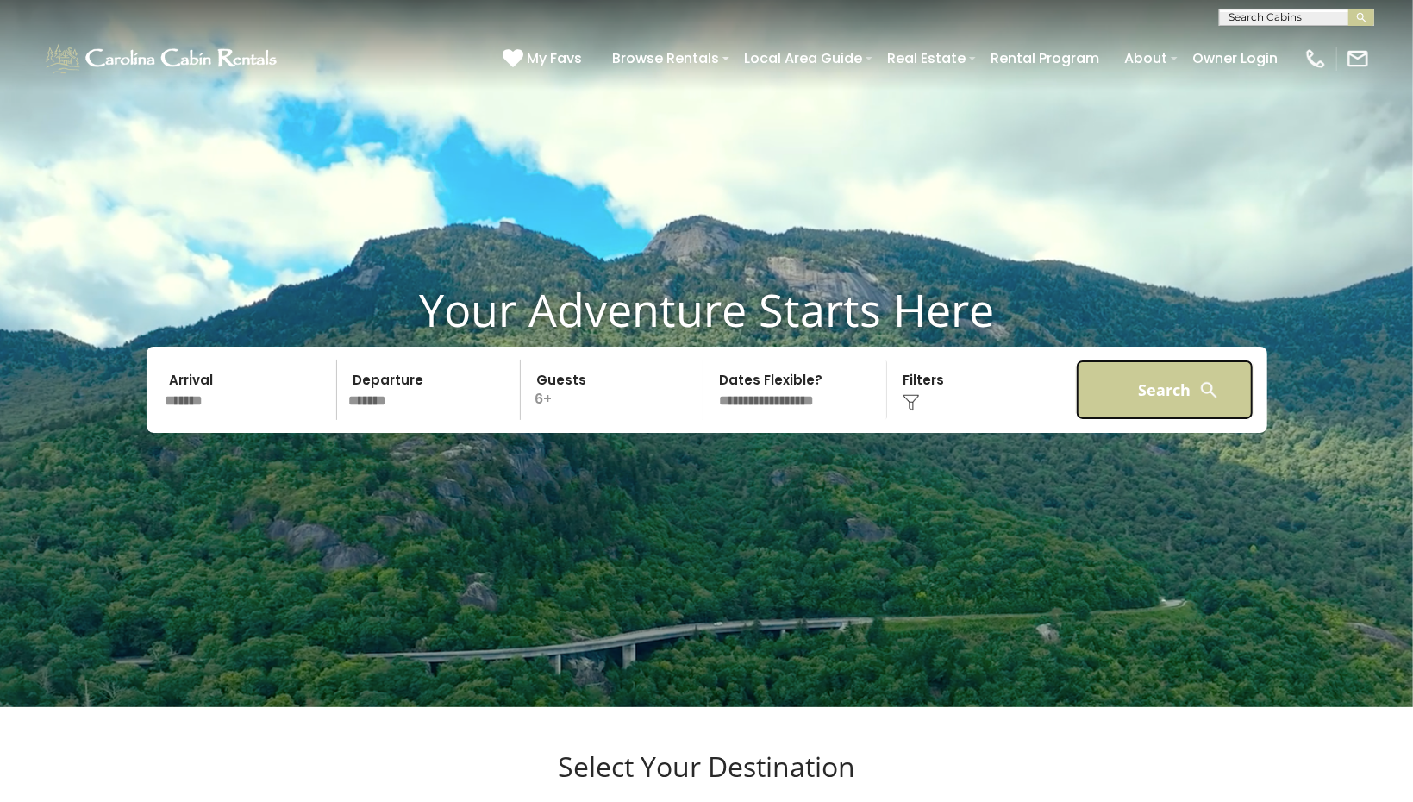
click at [1160, 420] on button "Search" at bounding box center [1165, 389] width 178 height 60
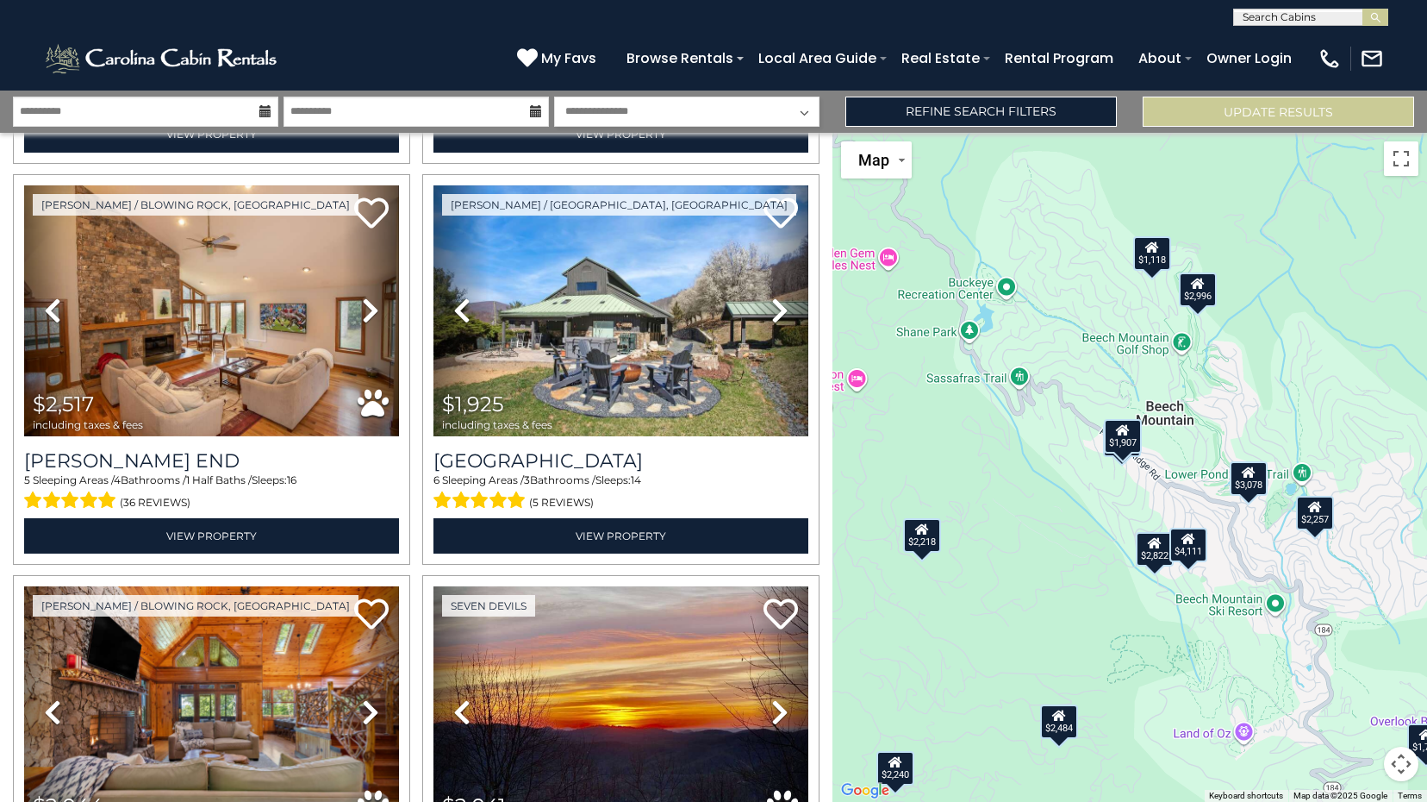
scroll to position [4837, 0]
